Goal: Task Accomplishment & Management: Manage account settings

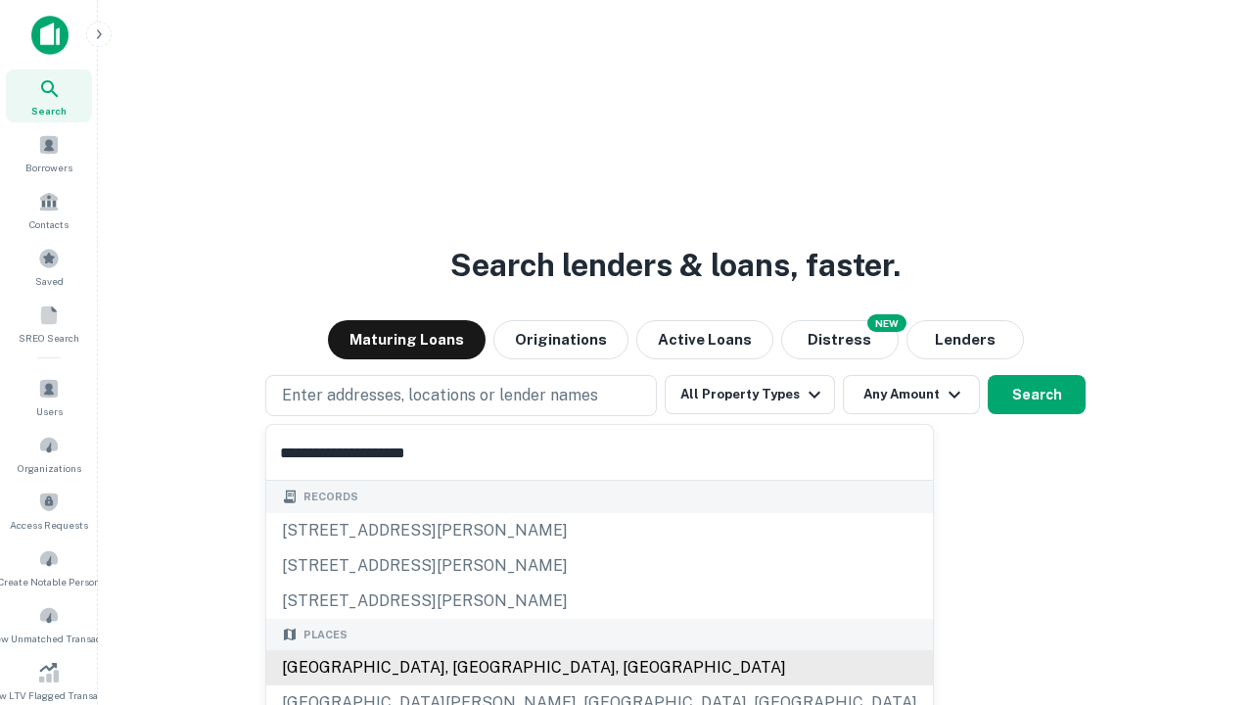
click at [468, 668] on div "[GEOGRAPHIC_DATA], [GEOGRAPHIC_DATA], [GEOGRAPHIC_DATA]" at bounding box center [599, 667] width 667 height 35
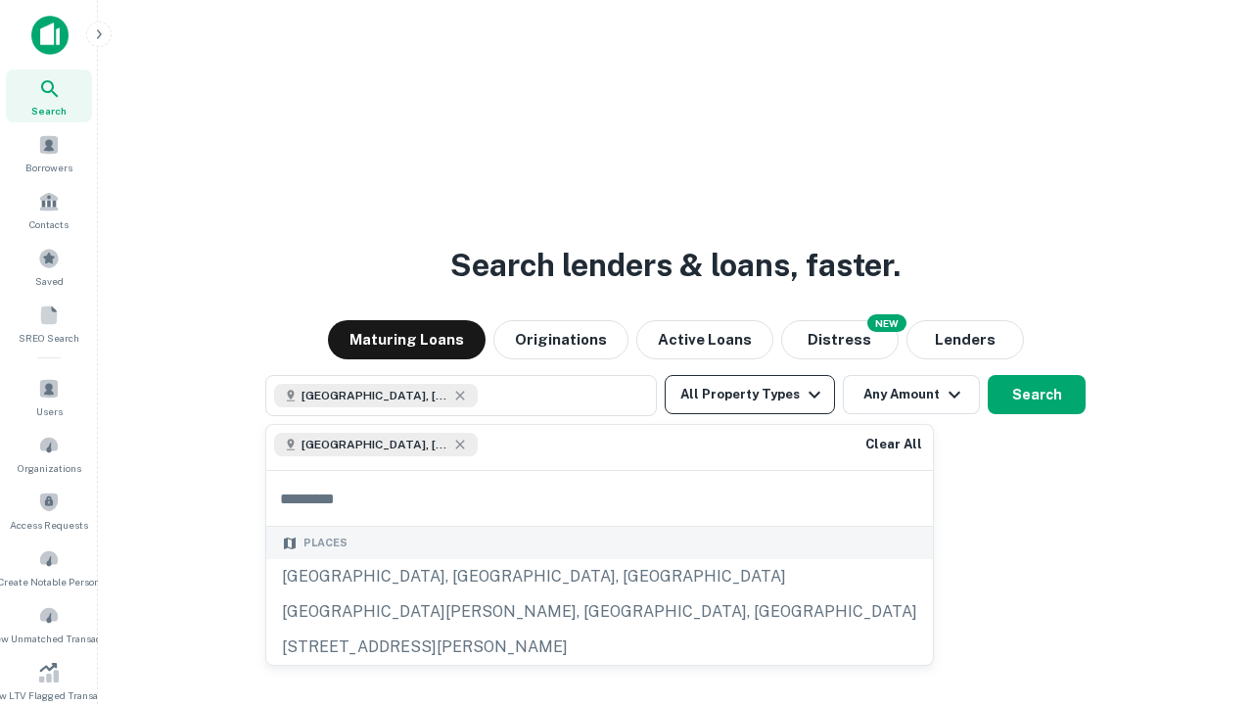
click at [750, 394] on button "All Property Types" at bounding box center [750, 394] width 170 height 39
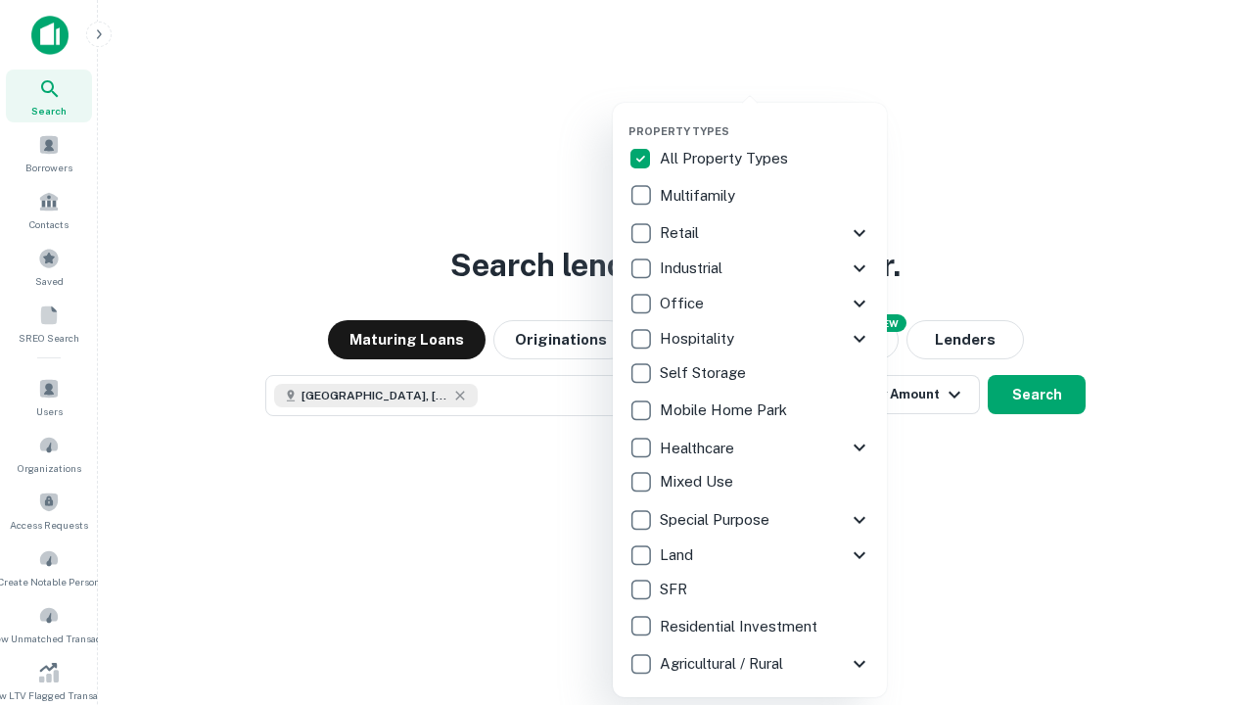
click at [765, 118] on button "button" at bounding box center [765, 118] width 274 height 1
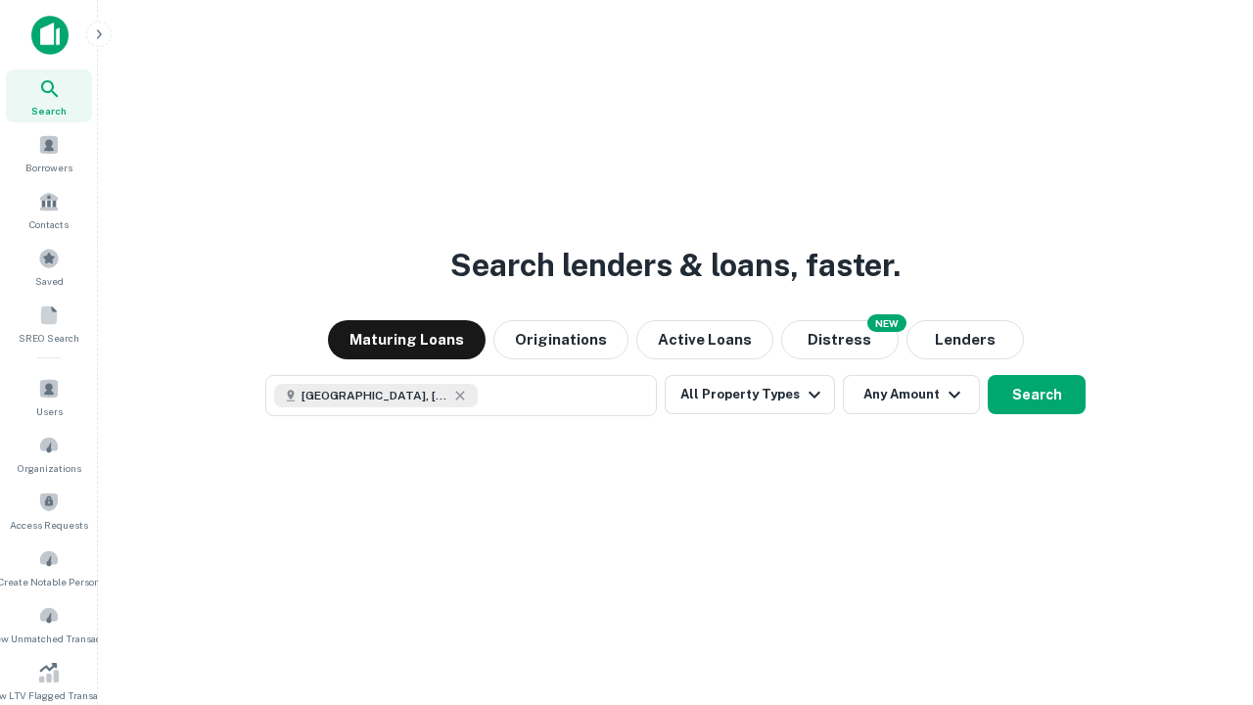
scroll to position [31, 0]
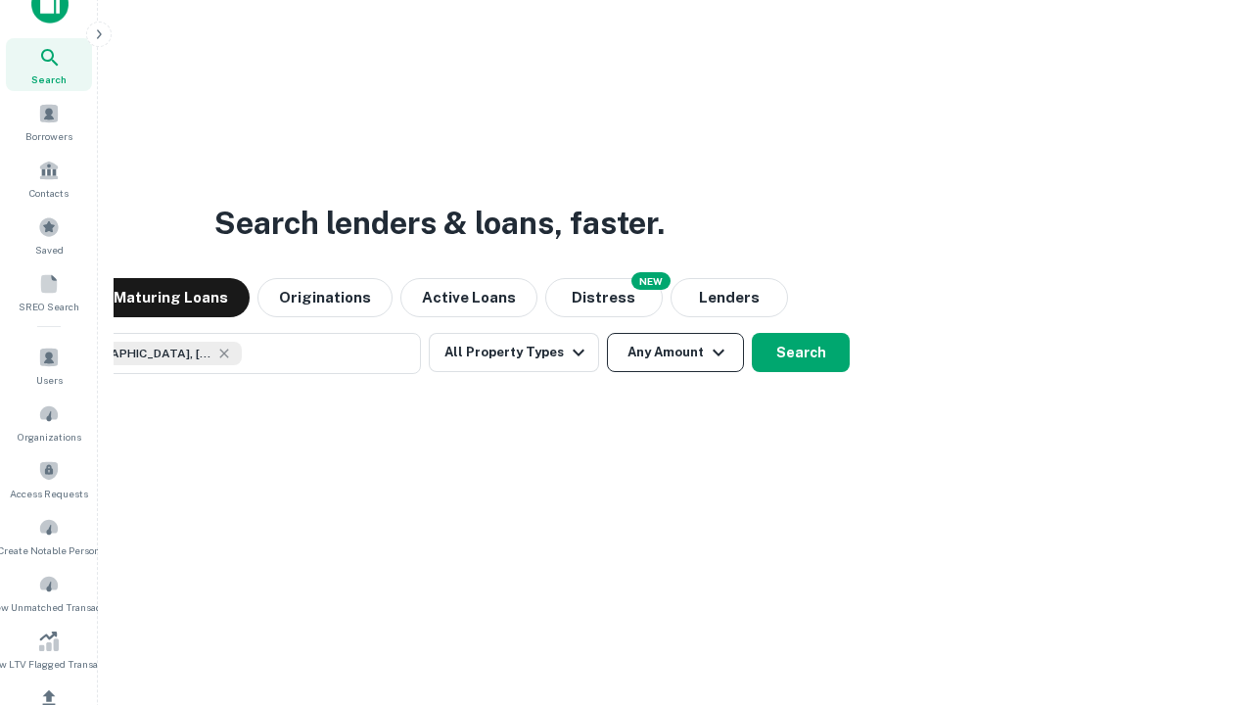
click at [607, 333] on button "Any Amount" at bounding box center [675, 352] width 137 height 39
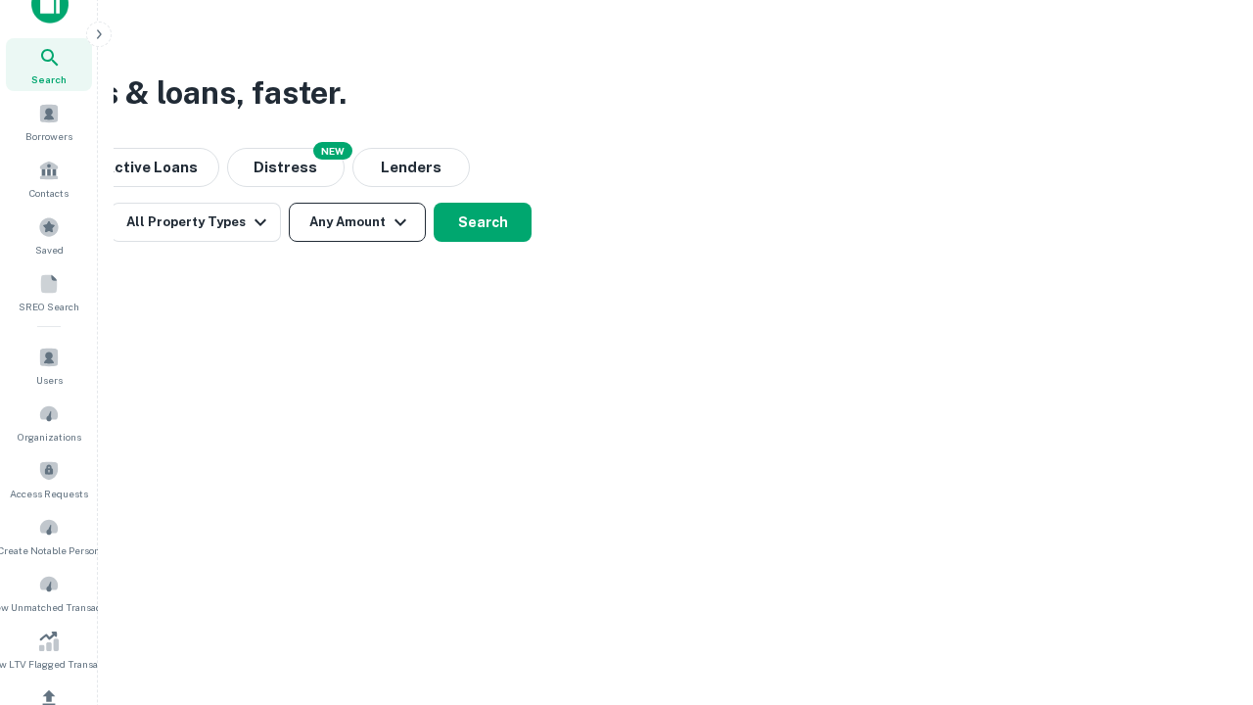
scroll to position [234, 0]
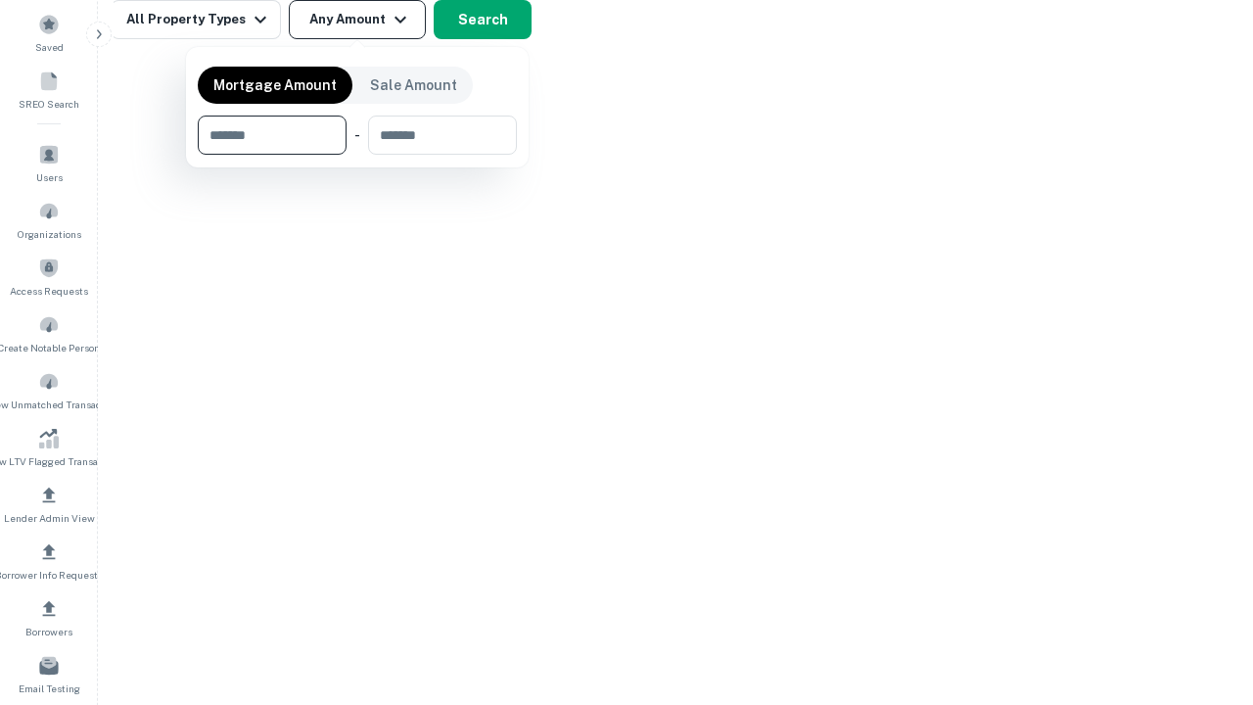
type input "*******"
click at [357, 155] on button "button" at bounding box center [357, 155] width 319 height 1
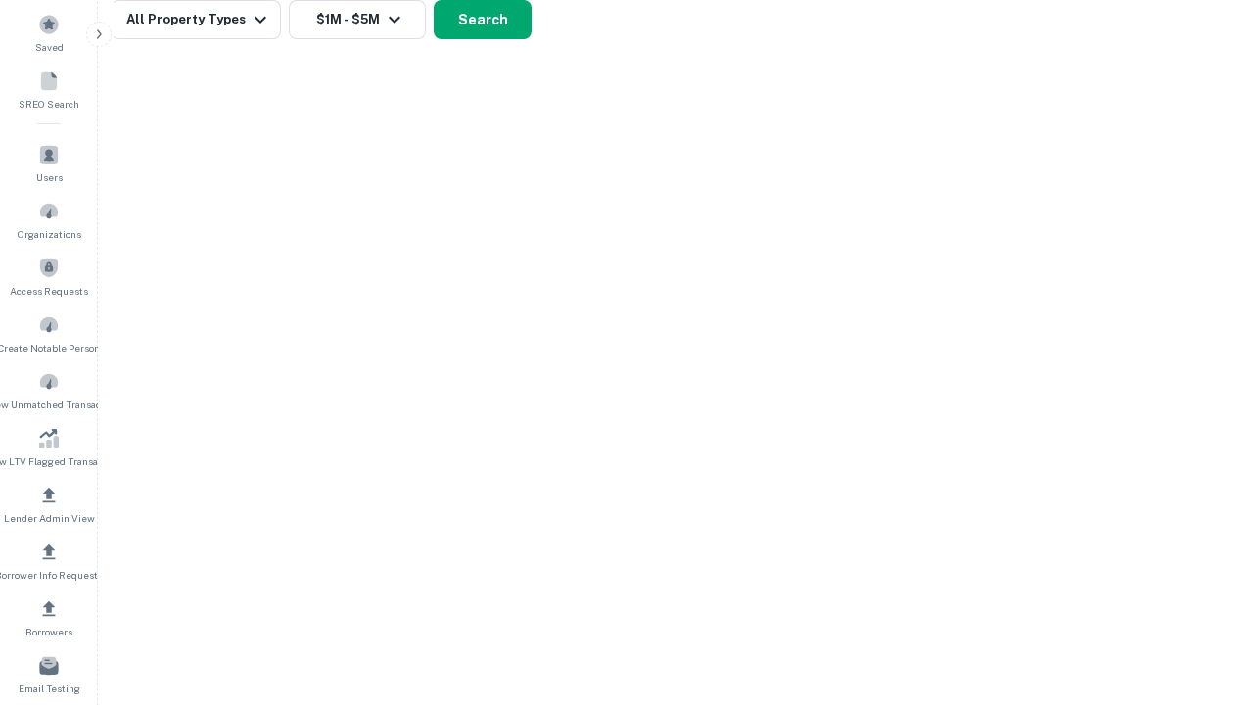
scroll to position [11, 361]
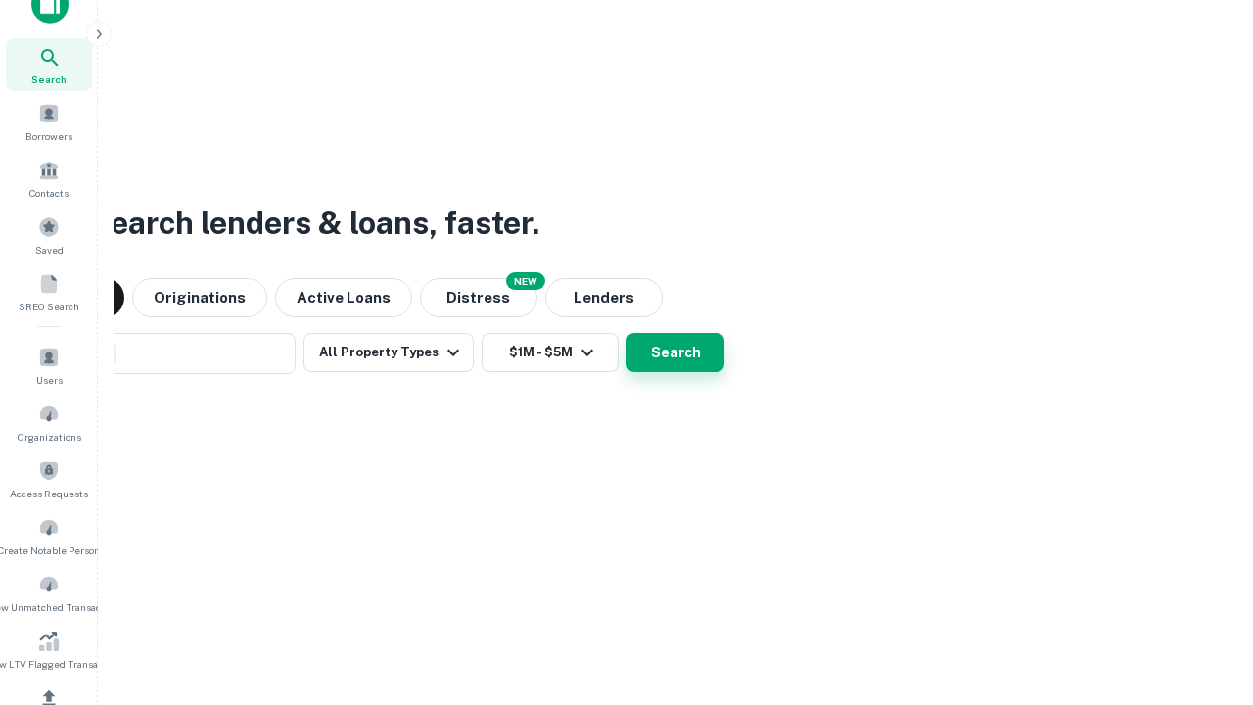
click at [626, 333] on button "Search" at bounding box center [675, 352] width 98 height 39
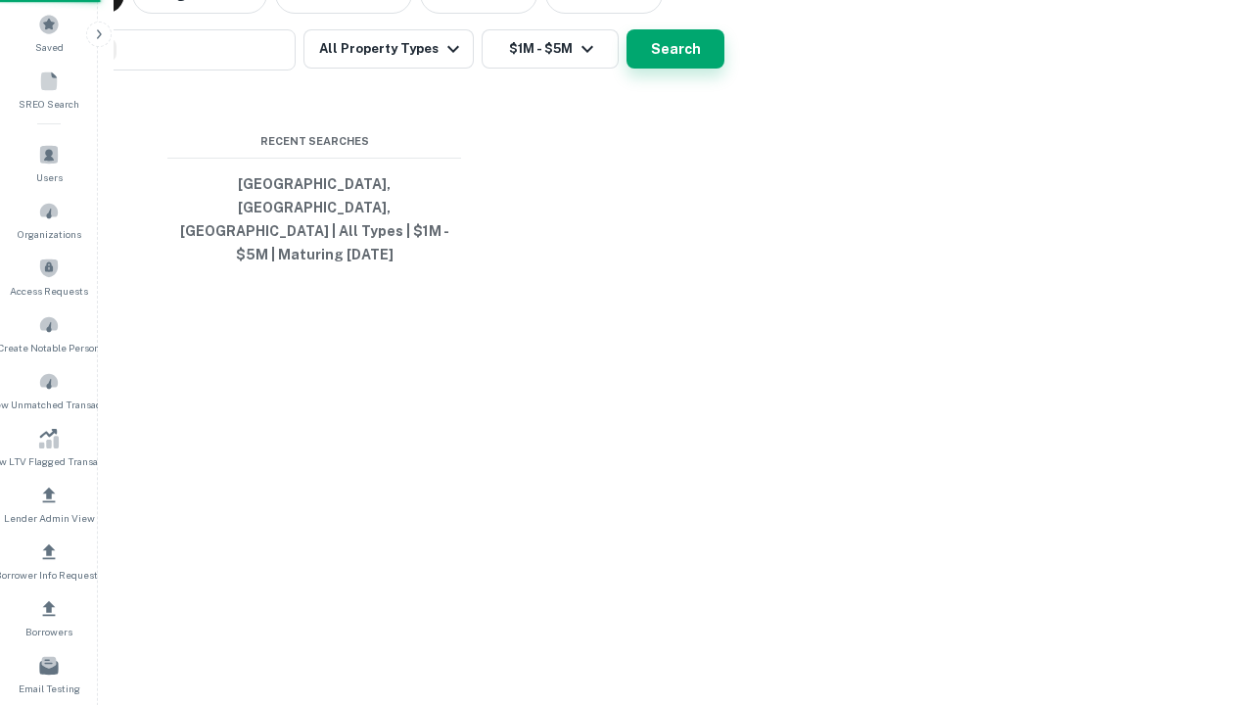
scroll to position [64, 554]
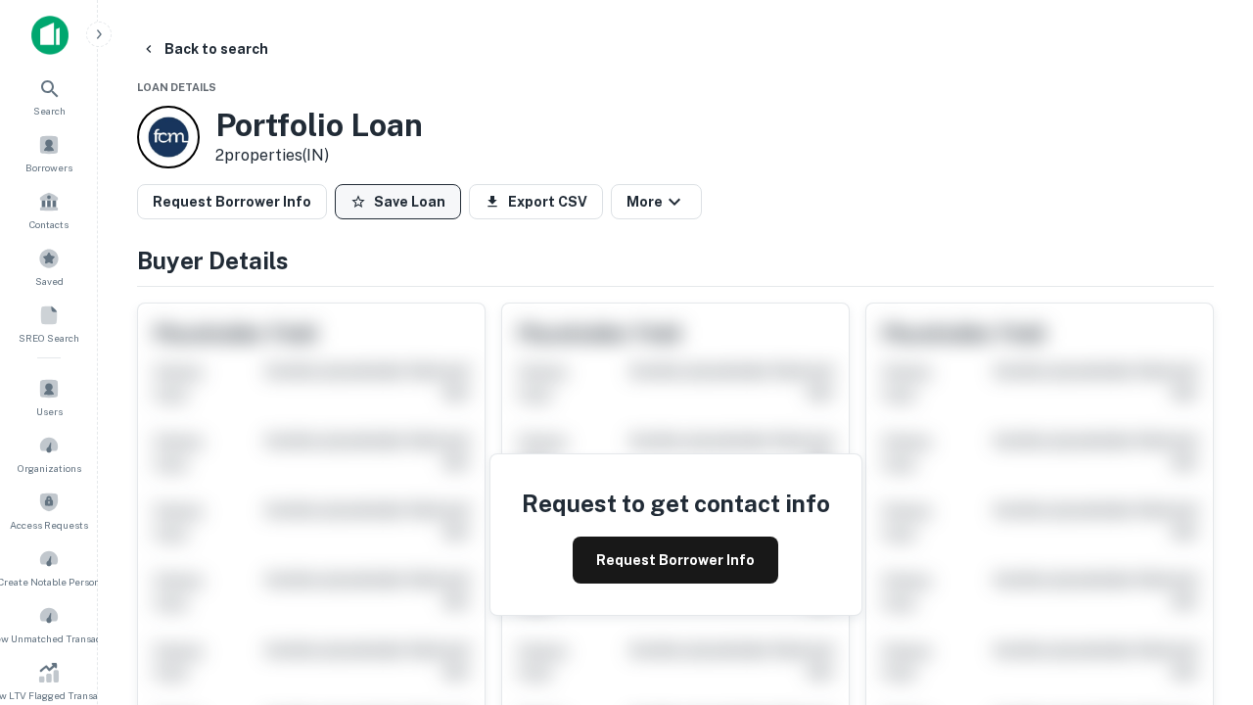
click at [397, 202] on button "Save Loan" at bounding box center [398, 201] width 126 height 35
click at [402, 202] on button "Loan Saved" at bounding box center [402, 201] width 135 height 35
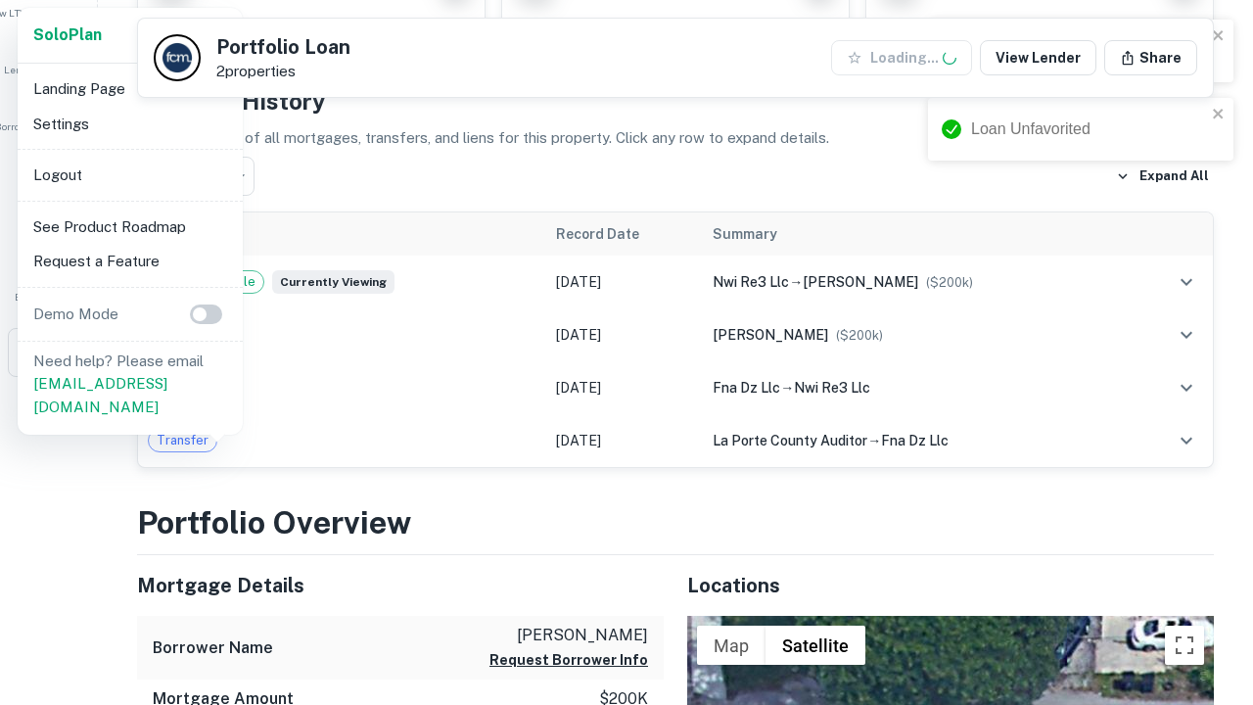
click at [129, 174] on li "Logout" at bounding box center [129, 175] width 209 height 35
